Goal: Task Accomplishment & Management: Manage account settings

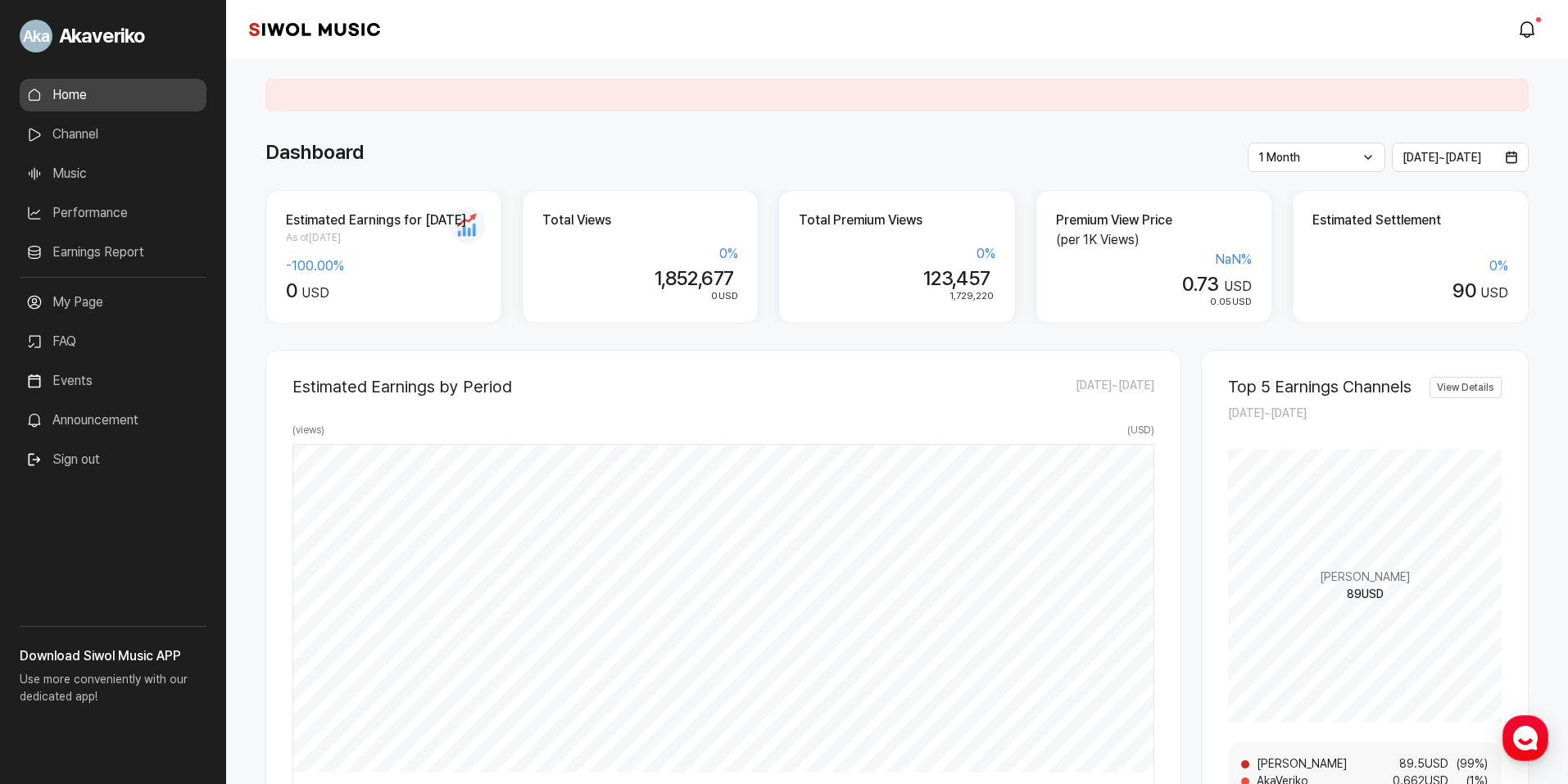
click at [145, 258] on link "Earnings Report" at bounding box center [113, 252] width 187 height 32
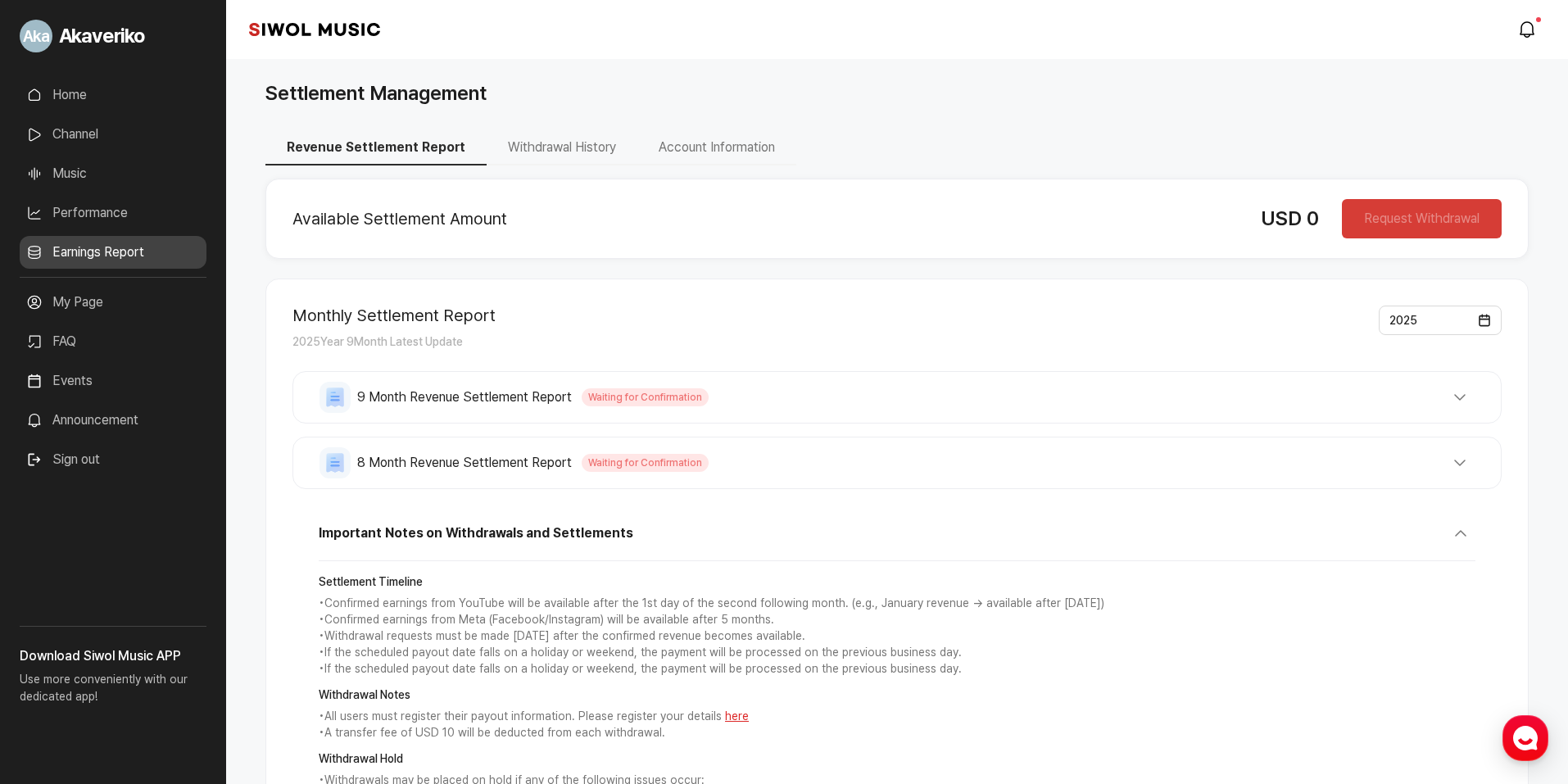
click at [644, 393] on span "Waiting for Confirmation" at bounding box center [644, 397] width 127 height 18
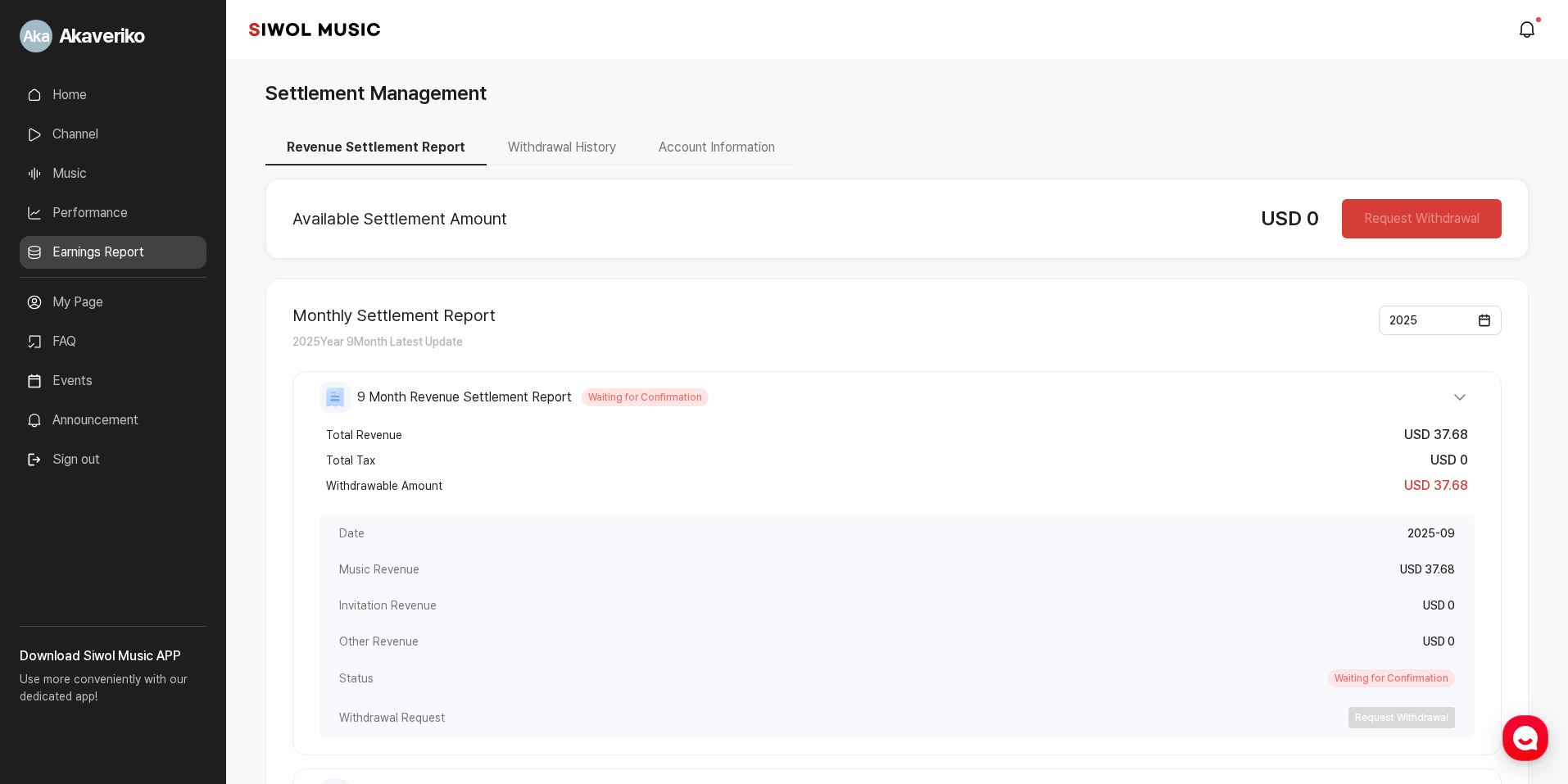
click at [644, 393] on span "Waiting for Confirmation" at bounding box center [644, 397] width 127 height 18
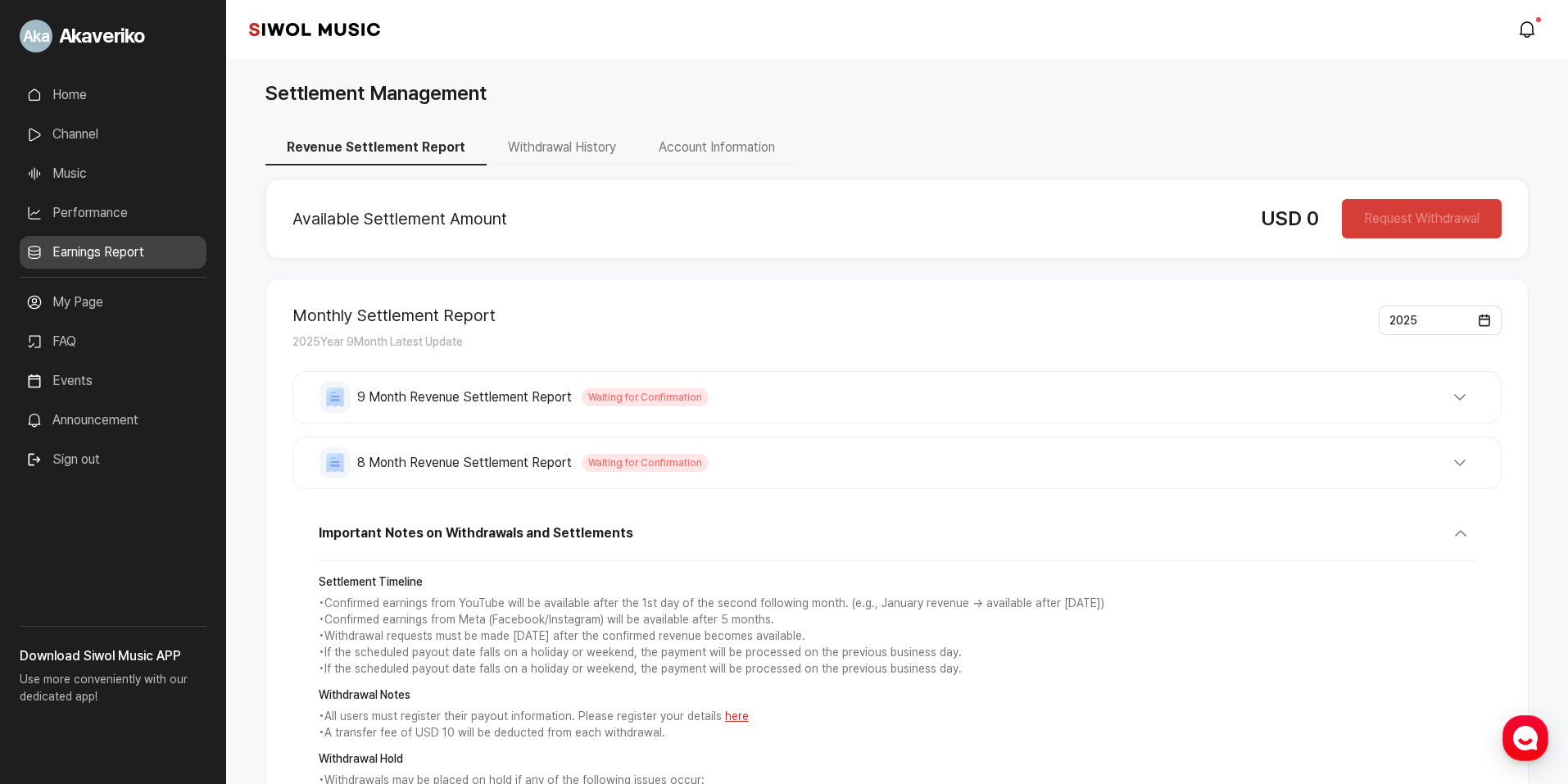
click at [702, 149] on button "Account Information" at bounding box center [717, 147] width 159 height 34
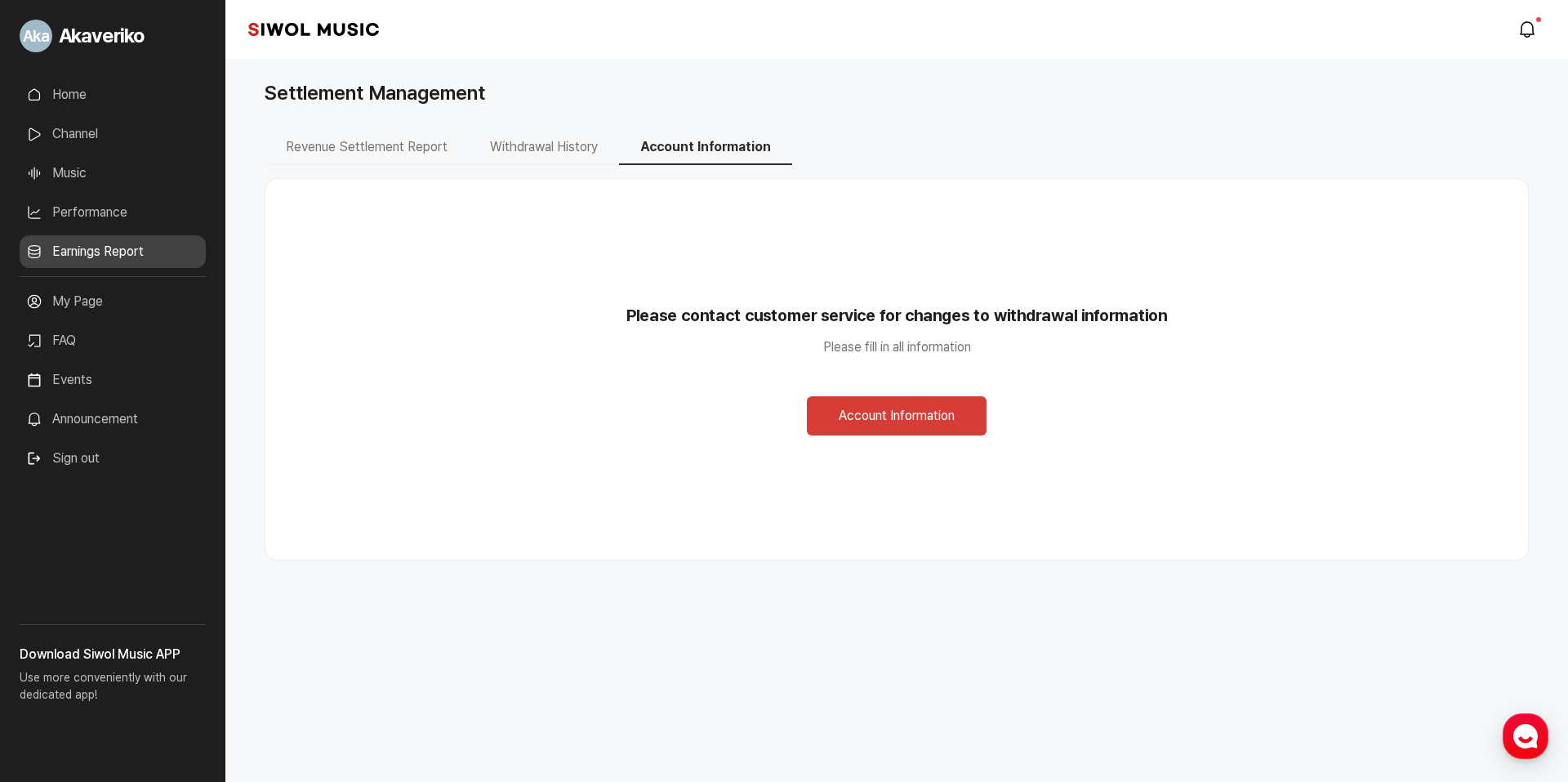
click at [429, 150] on button "Revenue Settlement Report" at bounding box center [366, 147] width 204 height 34
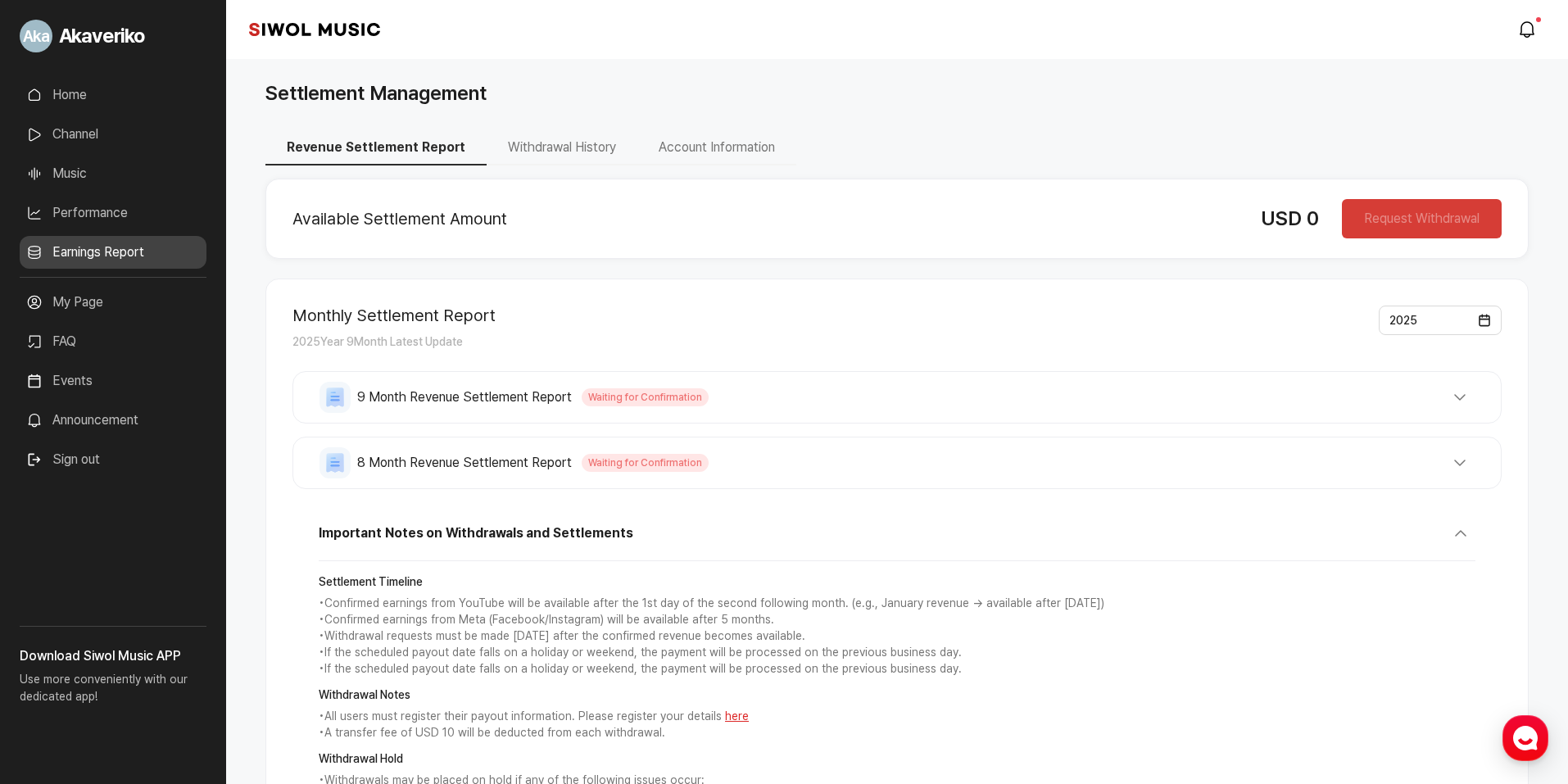
click at [735, 150] on button "Account Information" at bounding box center [717, 147] width 159 height 34
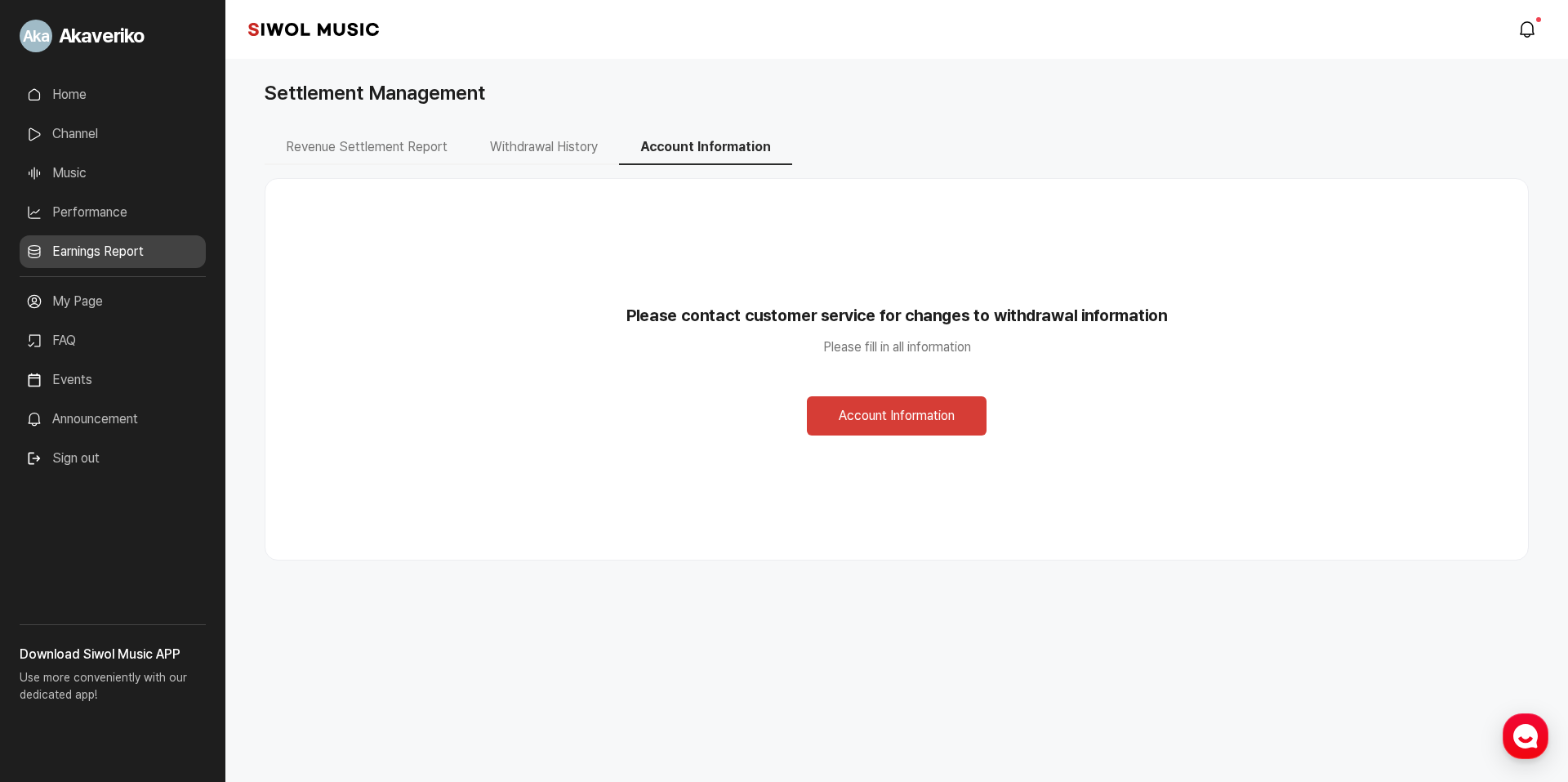
click at [938, 423] on button "Account Information" at bounding box center [896, 415] width 179 height 39
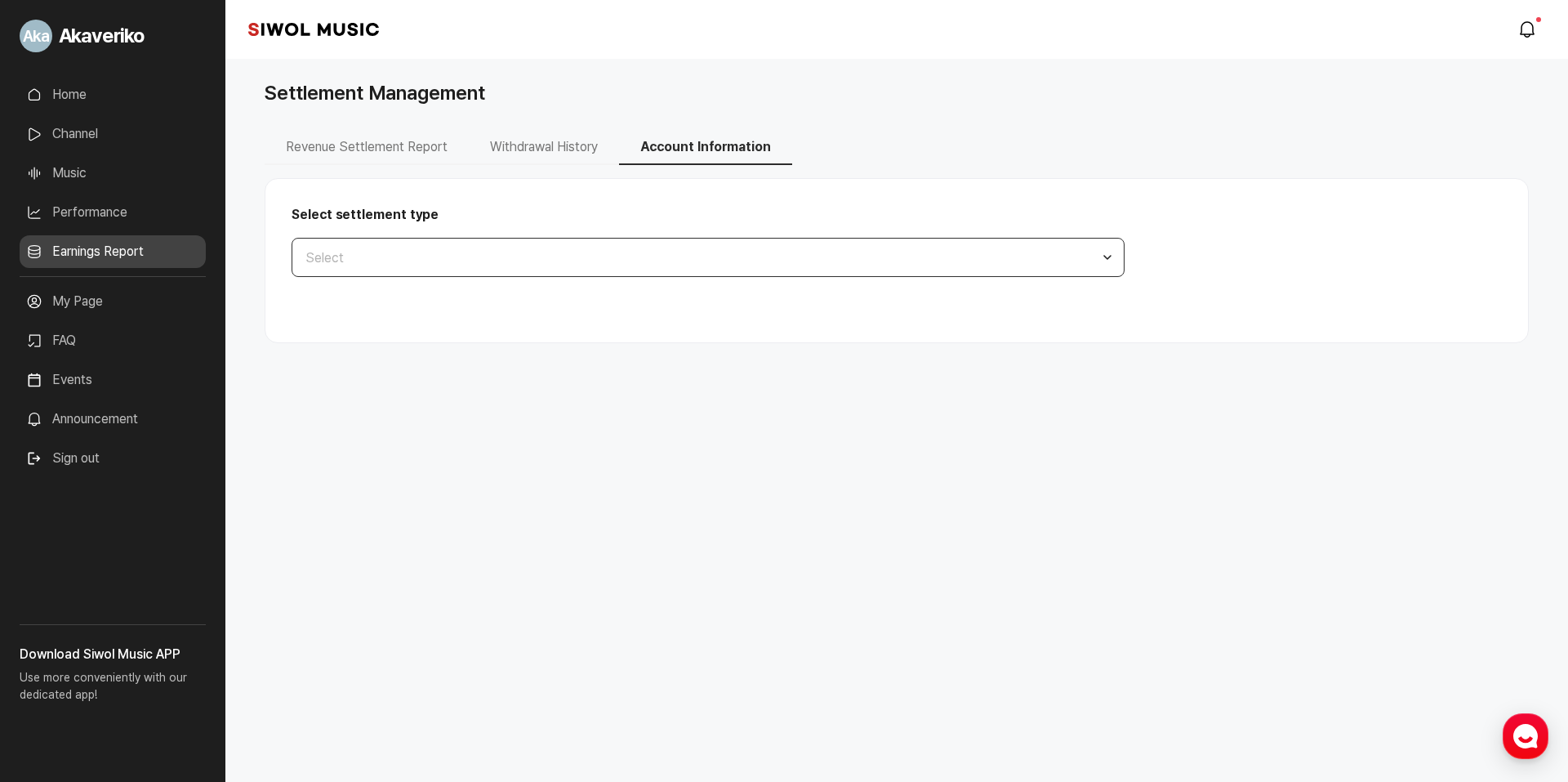
click at [626, 249] on button "Select" at bounding box center [708, 258] width 832 height 39
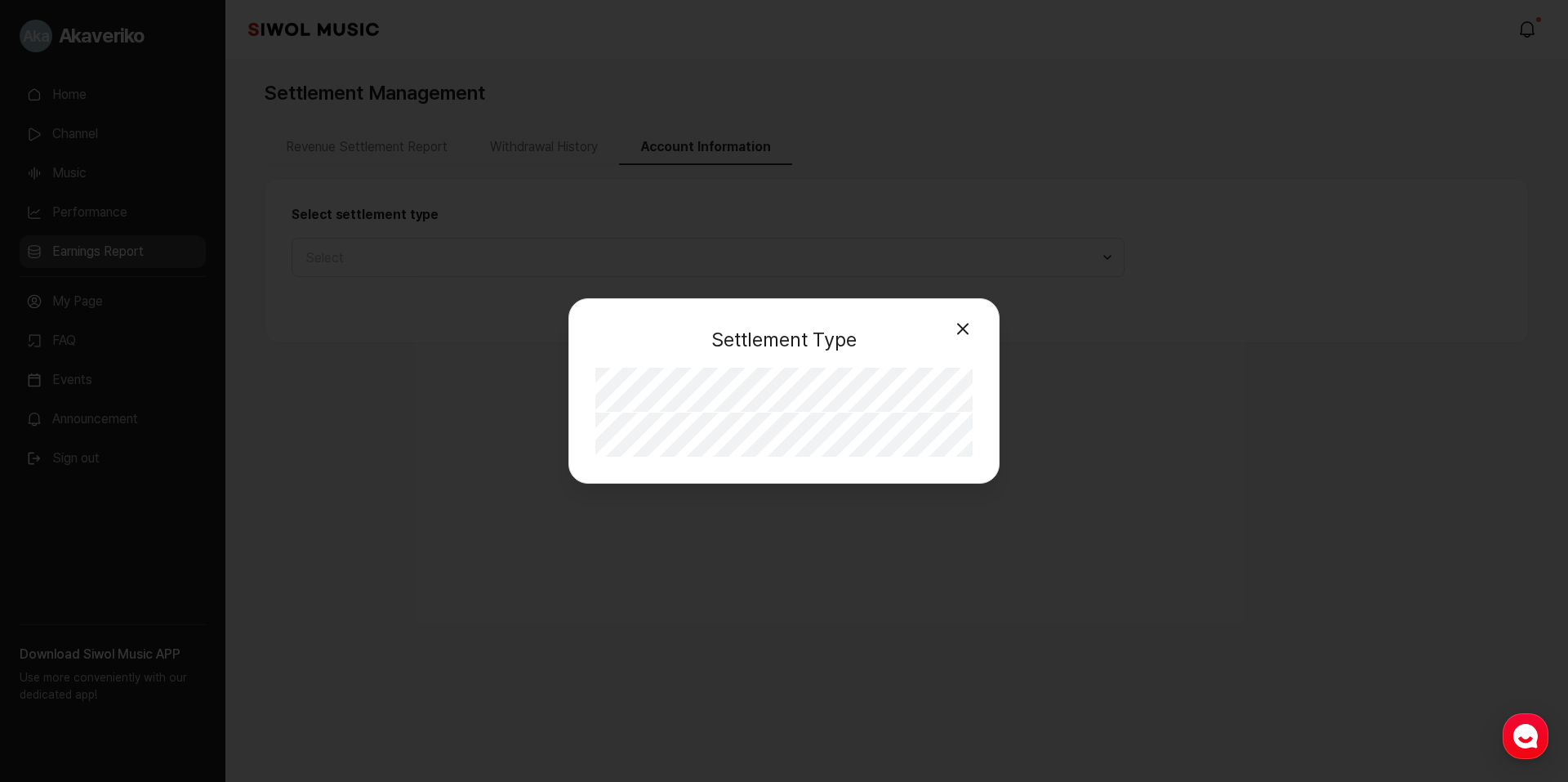
select select "**"
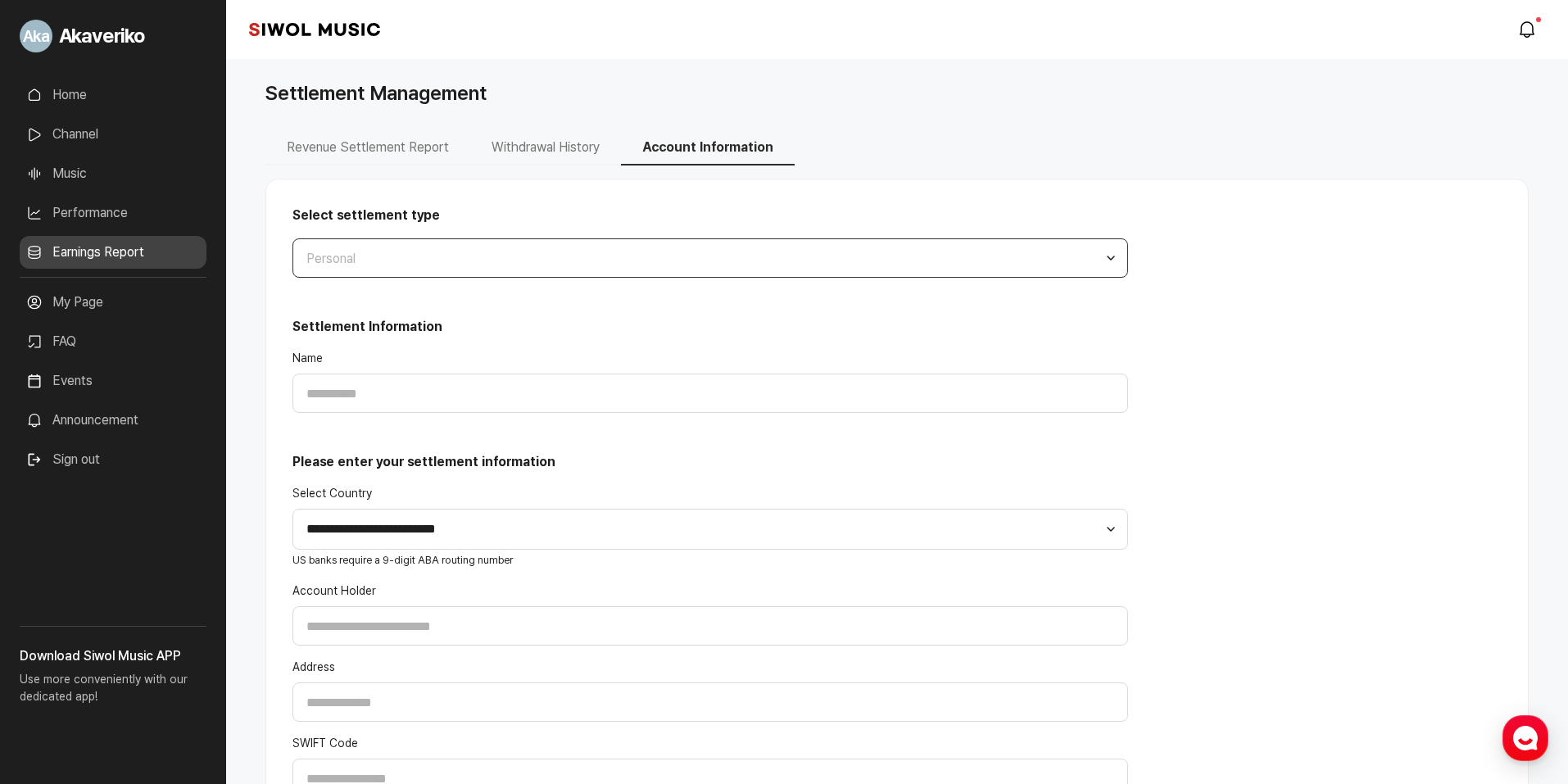
click at [416, 262] on button "Personal" at bounding box center [710, 258] width 835 height 39
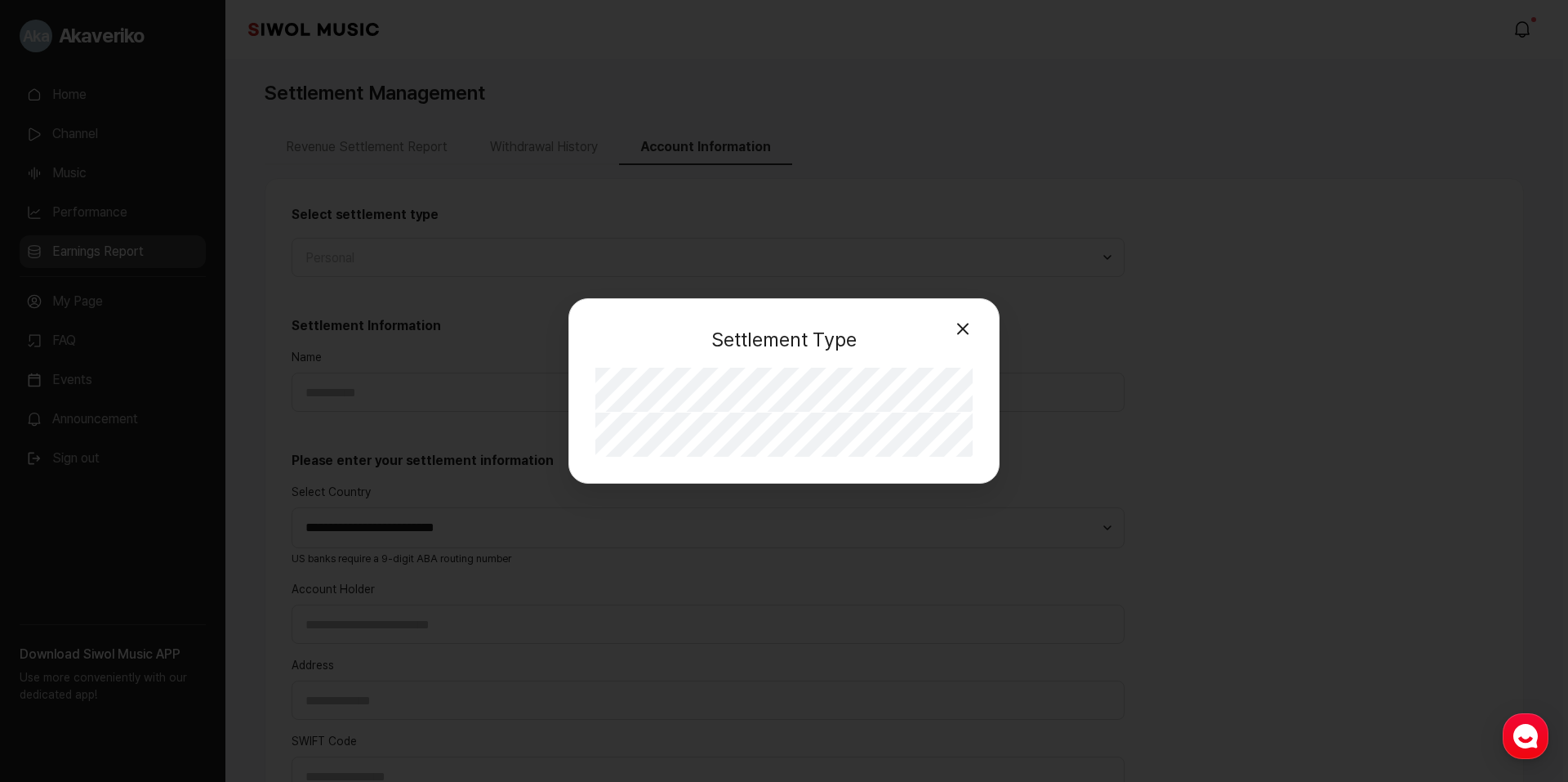
click at [965, 330] on button "Close" at bounding box center [962, 327] width 32 height 32
